Goal: Transaction & Acquisition: Purchase product/service

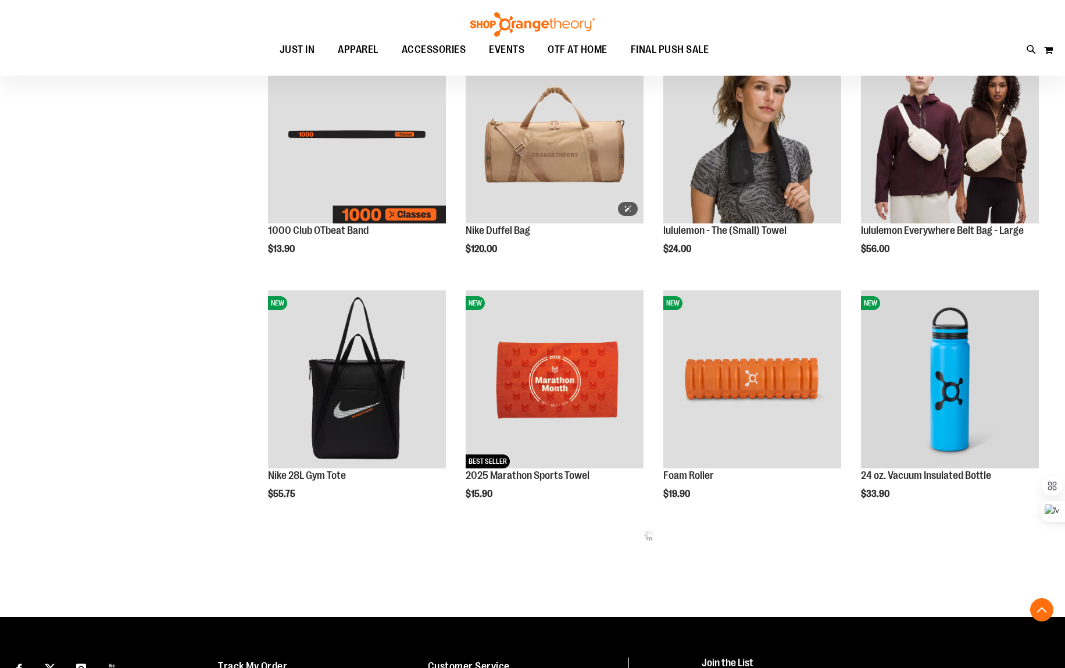
scroll to position [437, 0]
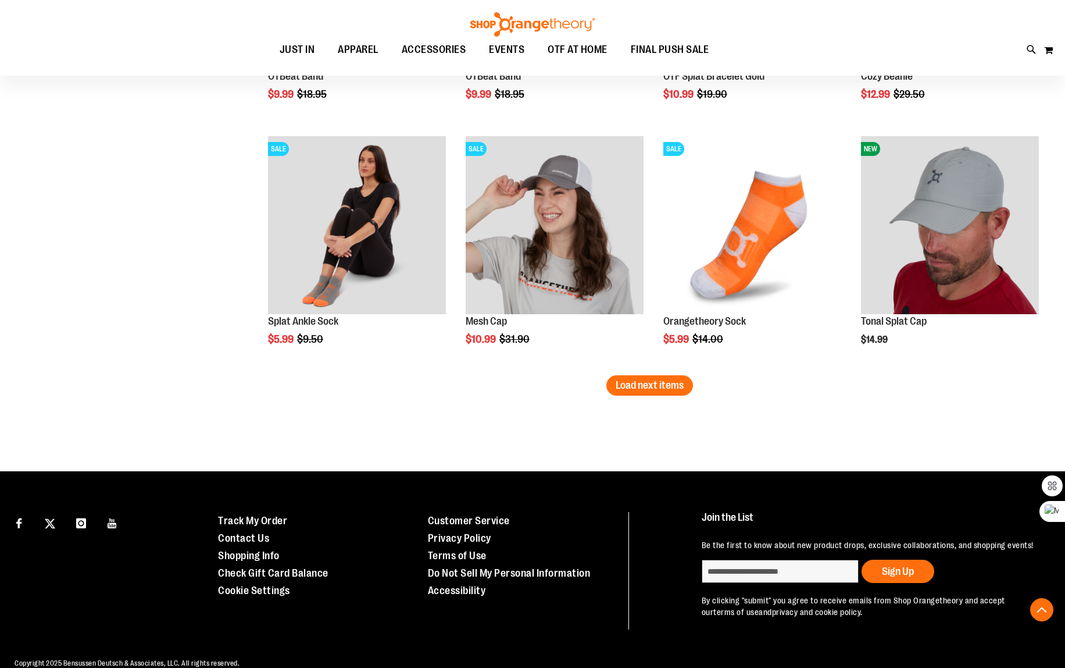
scroll to position [2063, 0]
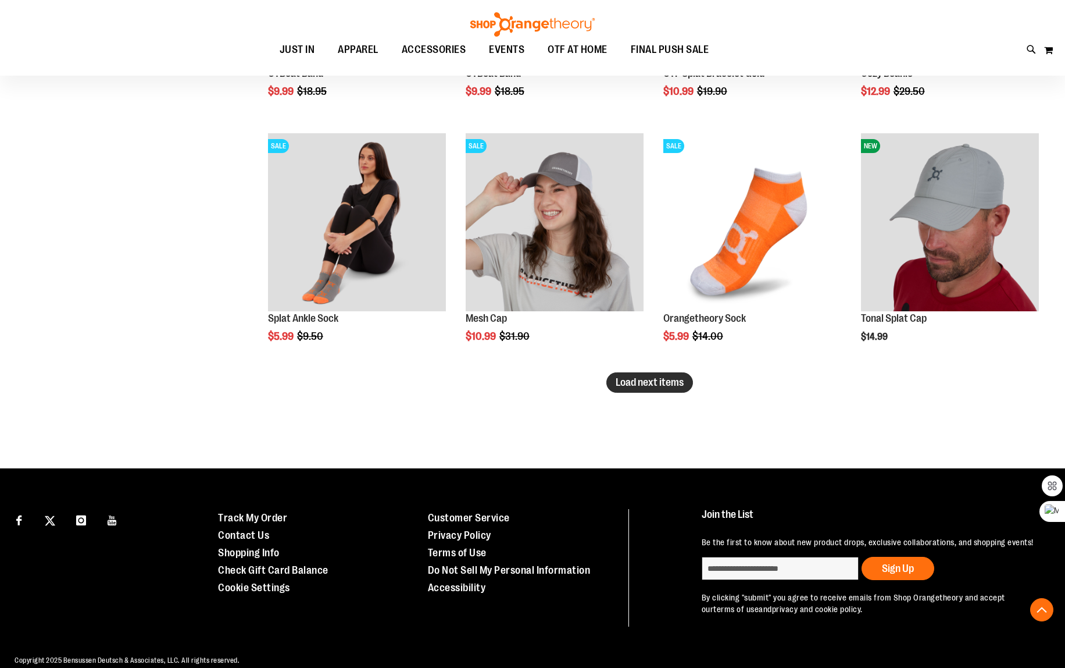
click at [645, 381] on span "Load next items" at bounding box center [650, 382] width 68 height 12
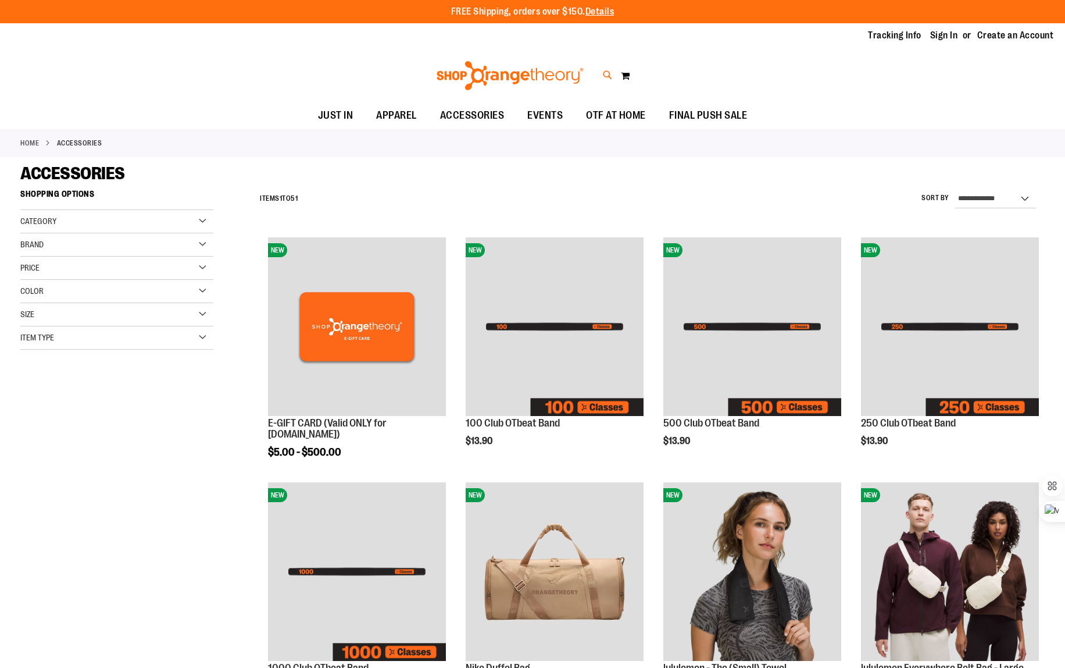
click at [608, 81] on icon at bounding box center [608, 75] width 10 height 13
click at [606, 76] on div "Search Popular Suggestions Advanced Search # Type at least 3 character to searc…" at bounding box center [532, 357] width 845 height 621
type input "*******"
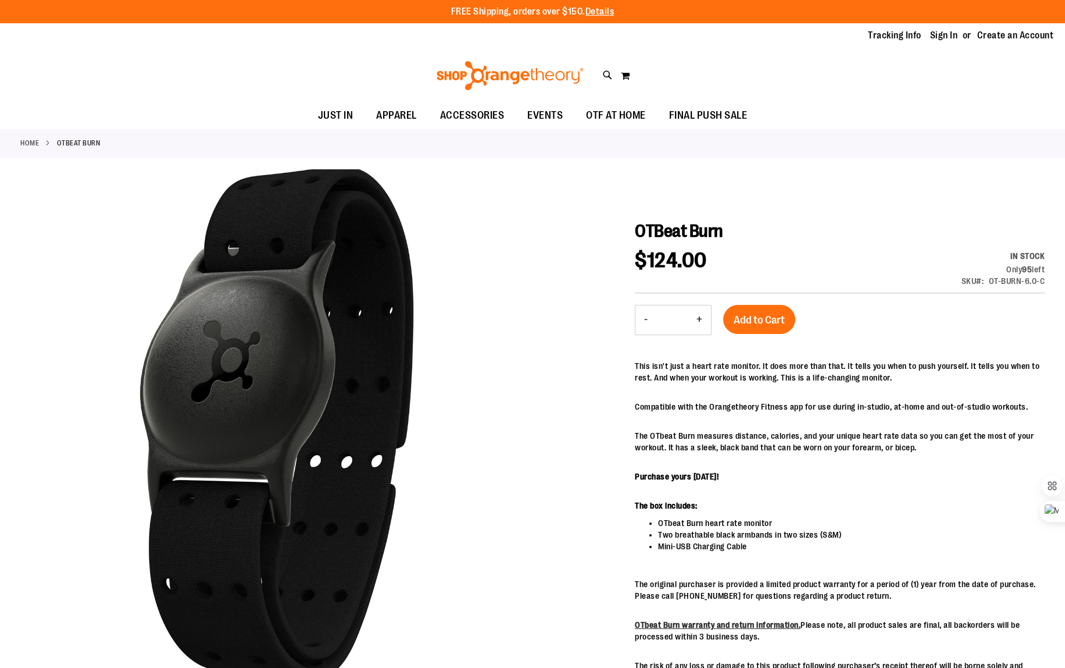
drag, startPoint x: 634, startPoint y: 224, endPoint x: 723, endPoint y: 233, distance: 89.3
click at [723, 233] on h1 "OTBeat Burn" at bounding box center [840, 230] width 410 height 21
drag, startPoint x: 728, startPoint y: 231, endPoint x: 636, endPoint y: 231, distance: 92.5
click at [636, 231] on h1 "OTBeat Burn" at bounding box center [840, 230] width 410 height 21
copy span "OTBeat Burn"
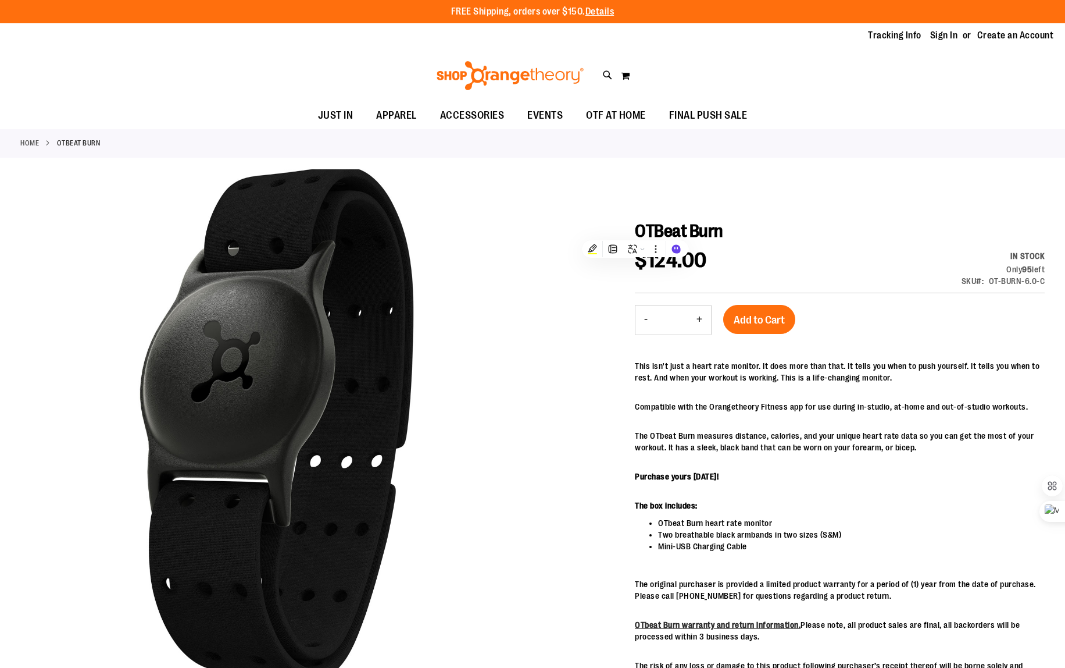
click at [901, 88] on div "Toggle Nav Search Popular Suggestions Advanced Search" at bounding box center [532, 75] width 1065 height 53
